Goal: Task Accomplishment & Management: Use online tool/utility

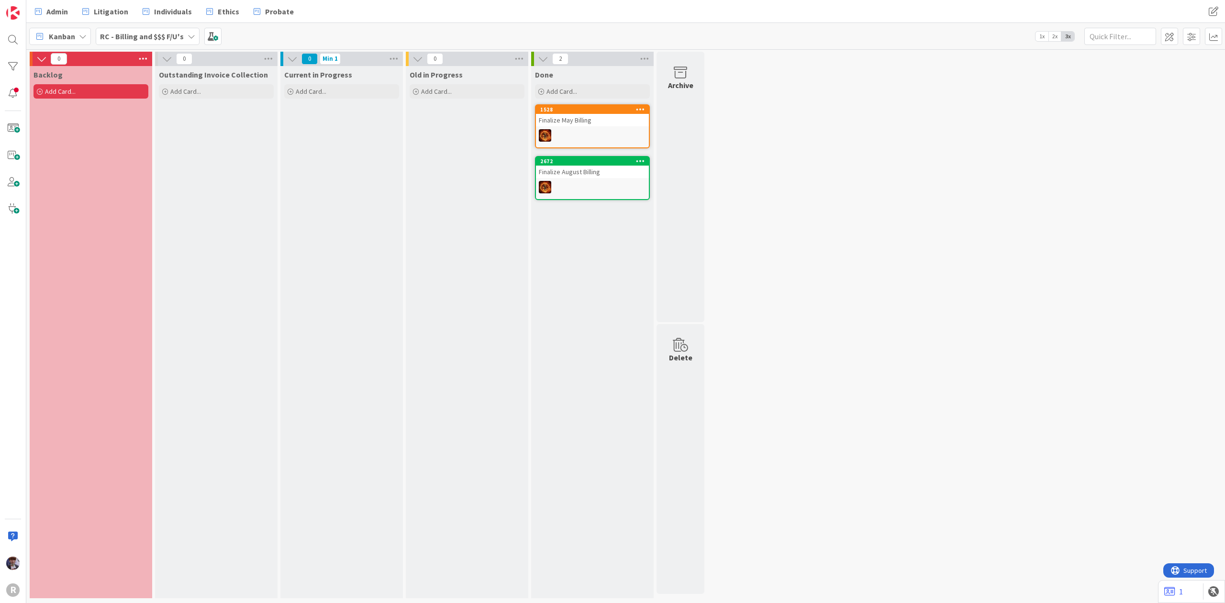
click at [168, 39] on b "RC - Billing and $$$ F/U's" at bounding box center [142, 37] width 84 height 10
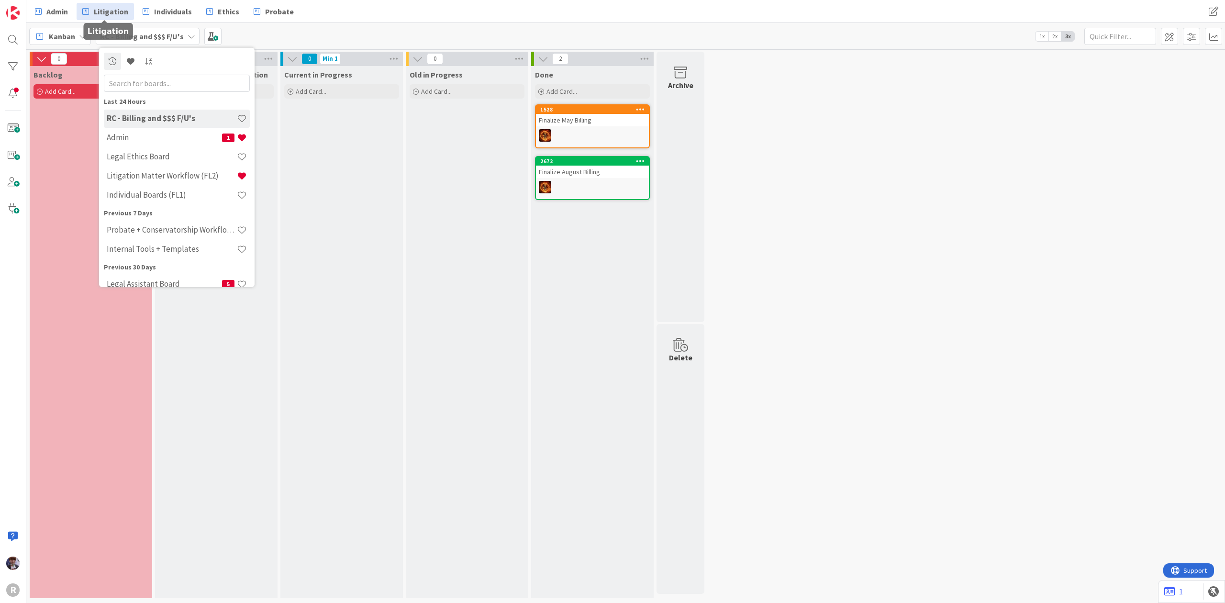
click at [108, 8] on span "Litigation" at bounding box center [111, 11] width 34 height 11
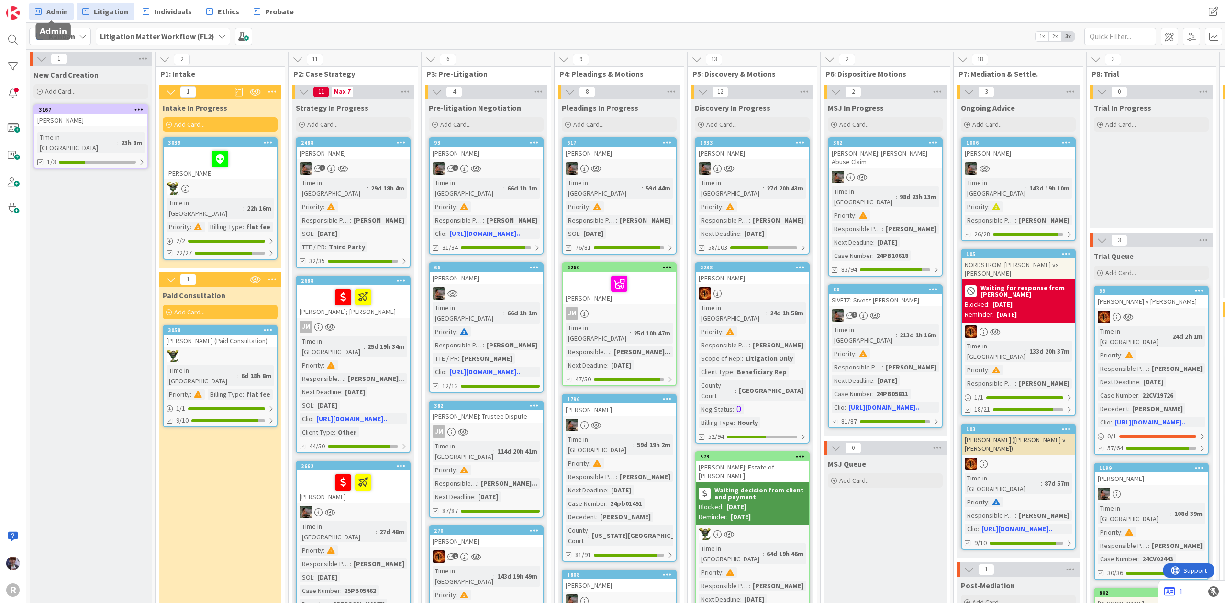
click at [51, 9] on span "Admin" at bounding box center [57, 11] width 22 height 11
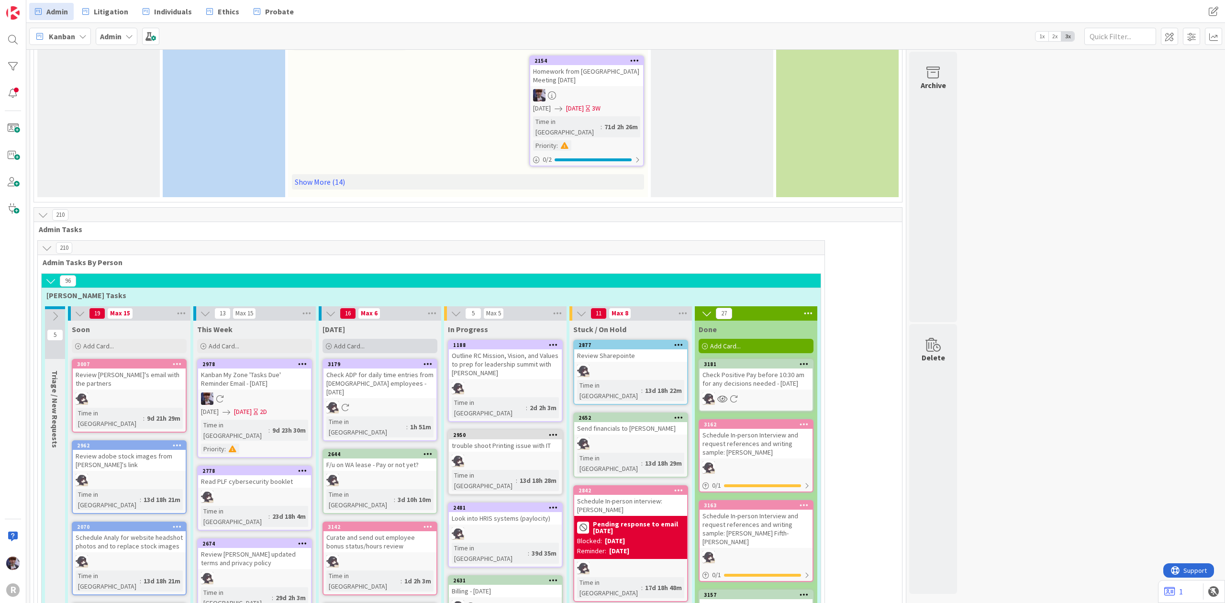
click at [398, 339] on div "Add Card..." at bounding box center [379, 346] width 115 height 14
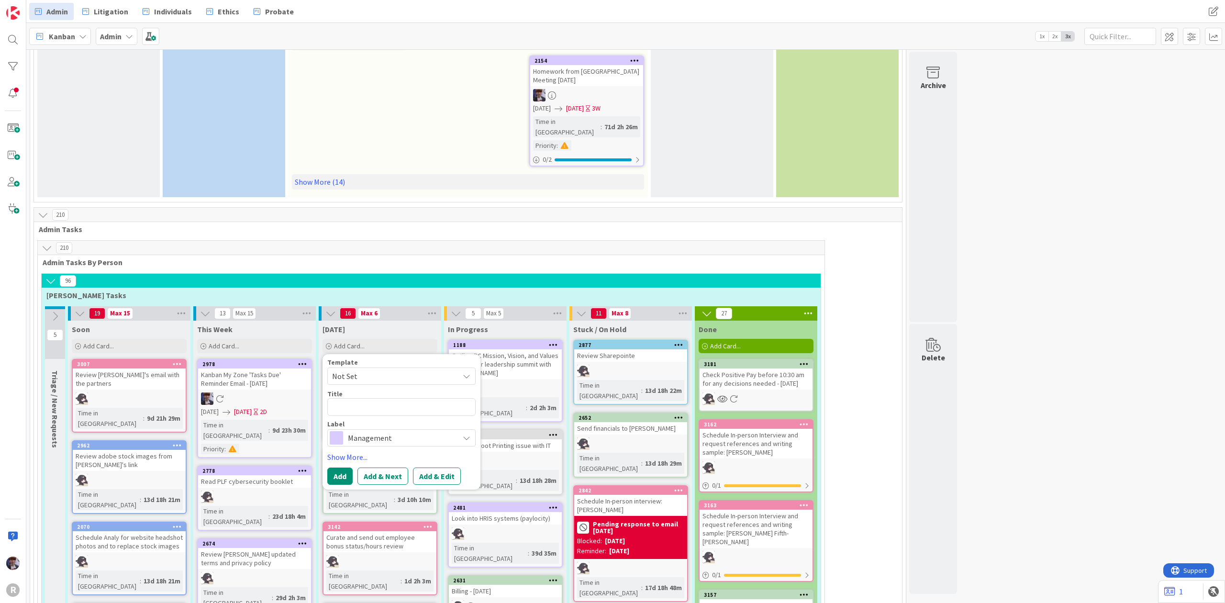
click at [452, 257] on span "Admin Tasks By Person" at bounding box center [428, 262] width 770 height 10
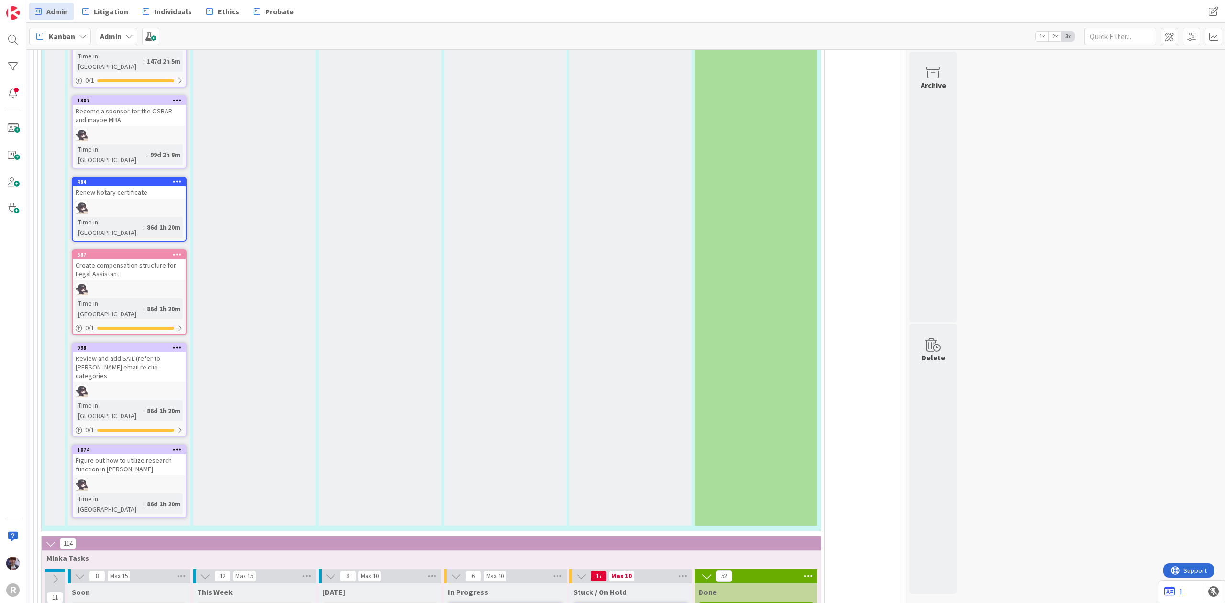
scroll to position [1977, 0]
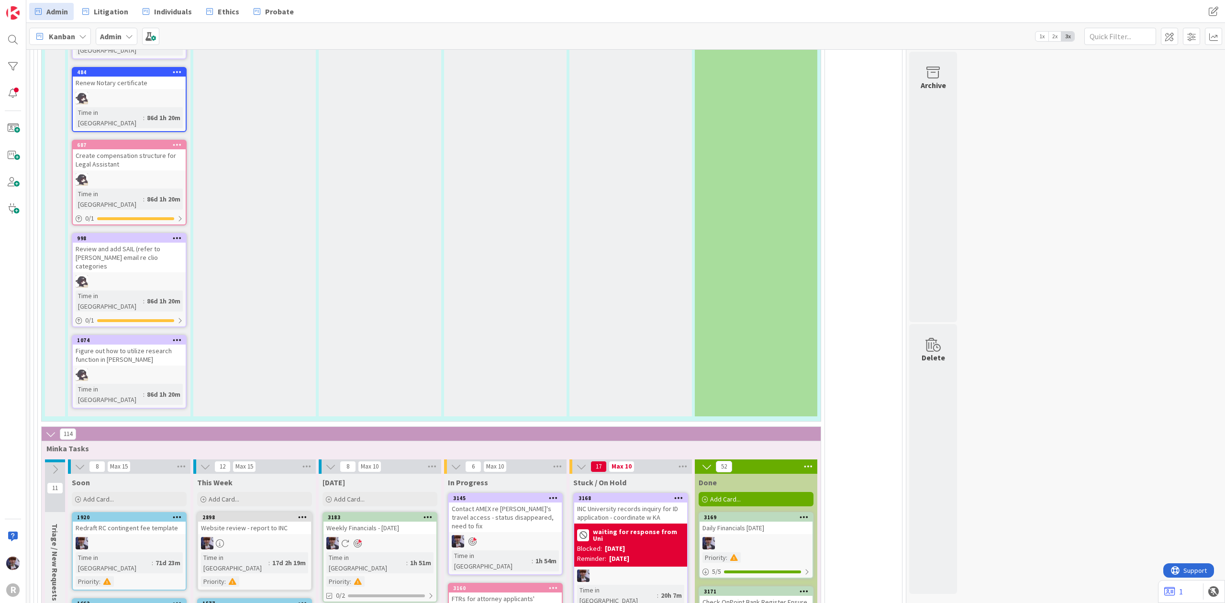
click at [519, 592] on div "FTRs for attorney applicants' arguments (gearing/trial) using their bar numbers" at bounding box center [505, 607] width 113 height 30
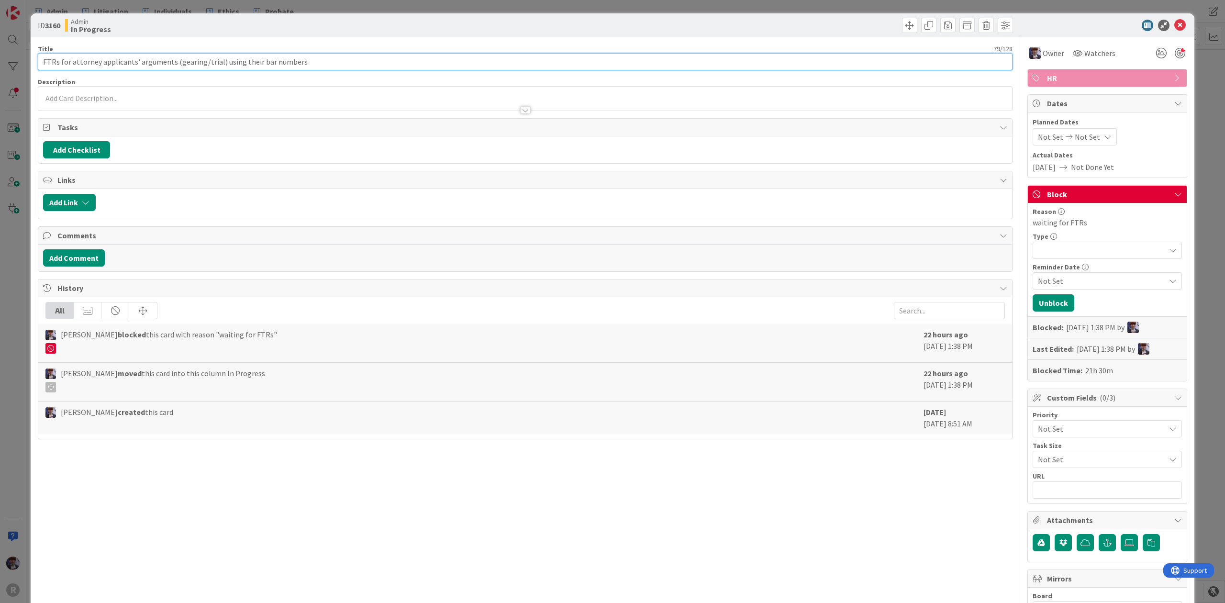
click at [387, 67] on input "FTRs for attorney applicants' arguments (gearing/trial) using their bar numbers" at bounding box center [525, 61] width 974 height 17
type input "FTRs for attorney applicants' arguments (gearing/trial) using their bar numbers…"
click at [11, 294] on div "ID 3160 Admin In Progress Title 100 / 128 FTRs for attorney applicants' argumen…" at bounding box center [612, 301] width 1225 height 603
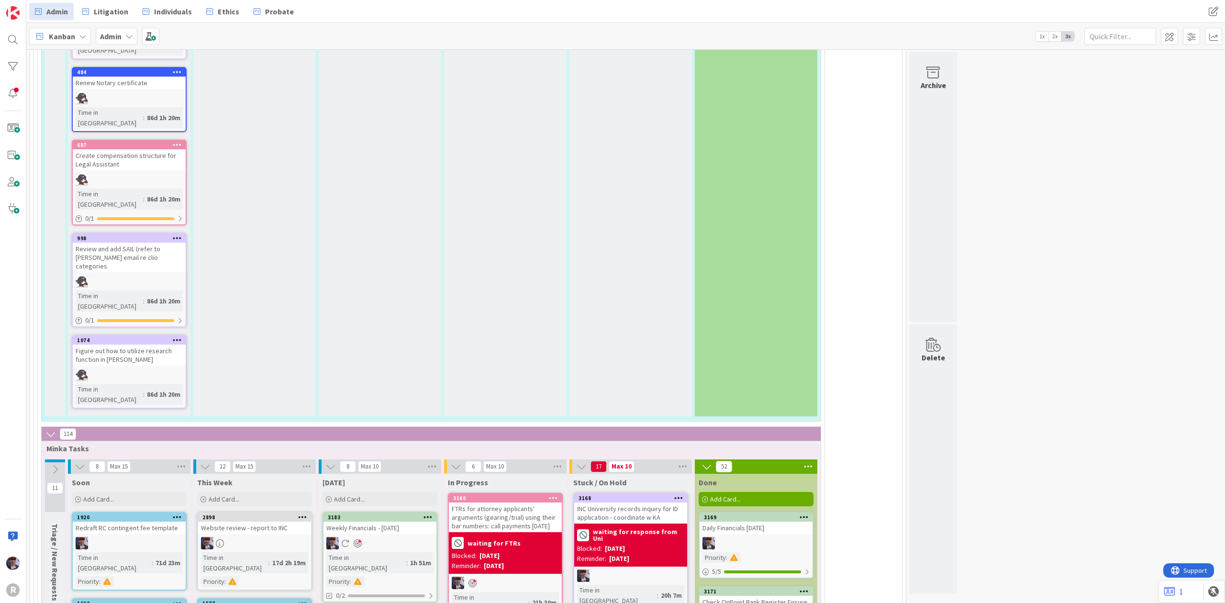
click at [490, 502] on div "FTRs for attorney applicants' arguments (gearing/trial) using their bar numbers…" at bounding box center [505, 517] width 113 height 30
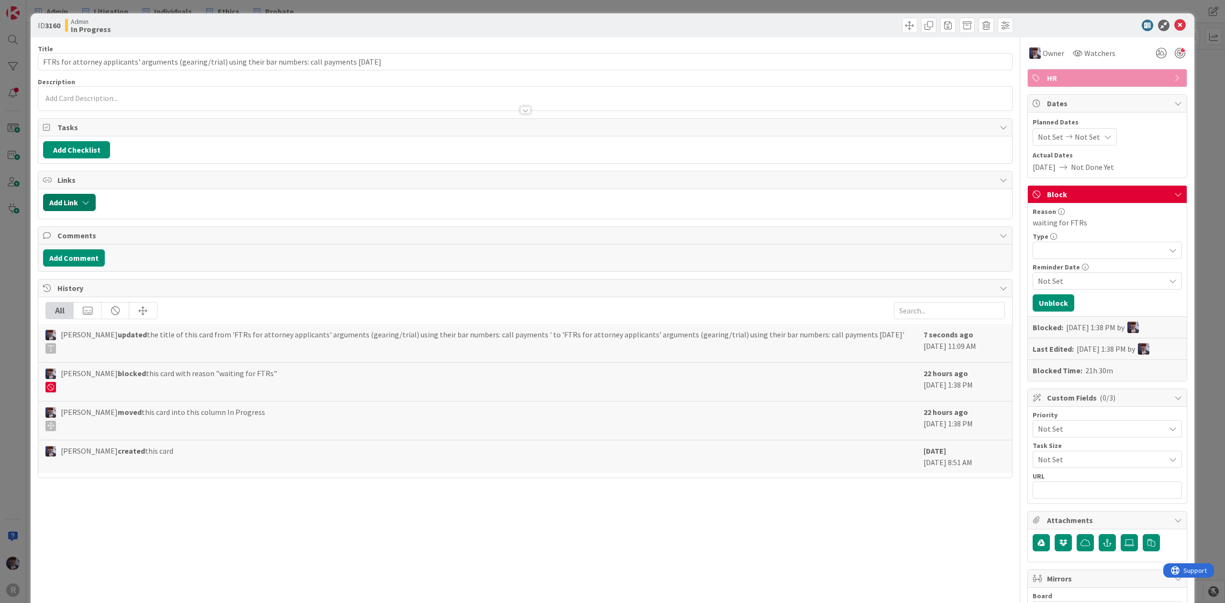
click at [56, 205] on button "Add Link" at bounding box center [69, 202] width 53 height 17
click at [75, 153] on button "Add Checklist" at bounding box center [76, 149] width 67 height 17
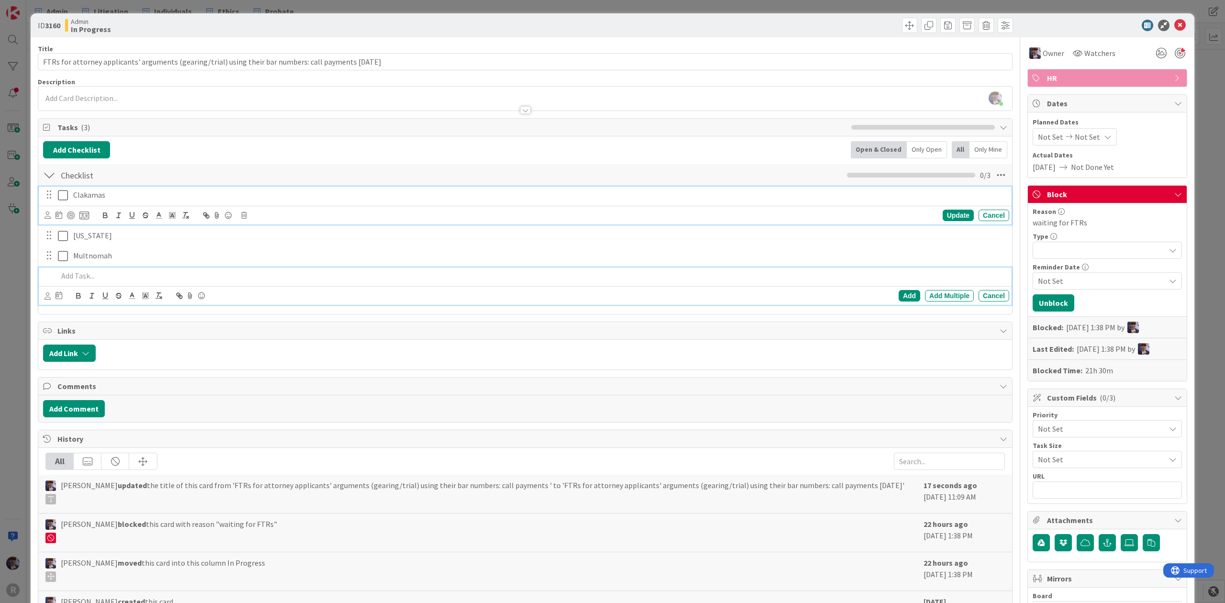
click at [66, 195] on icon at bounding box center [63, 194] width 10 height 11
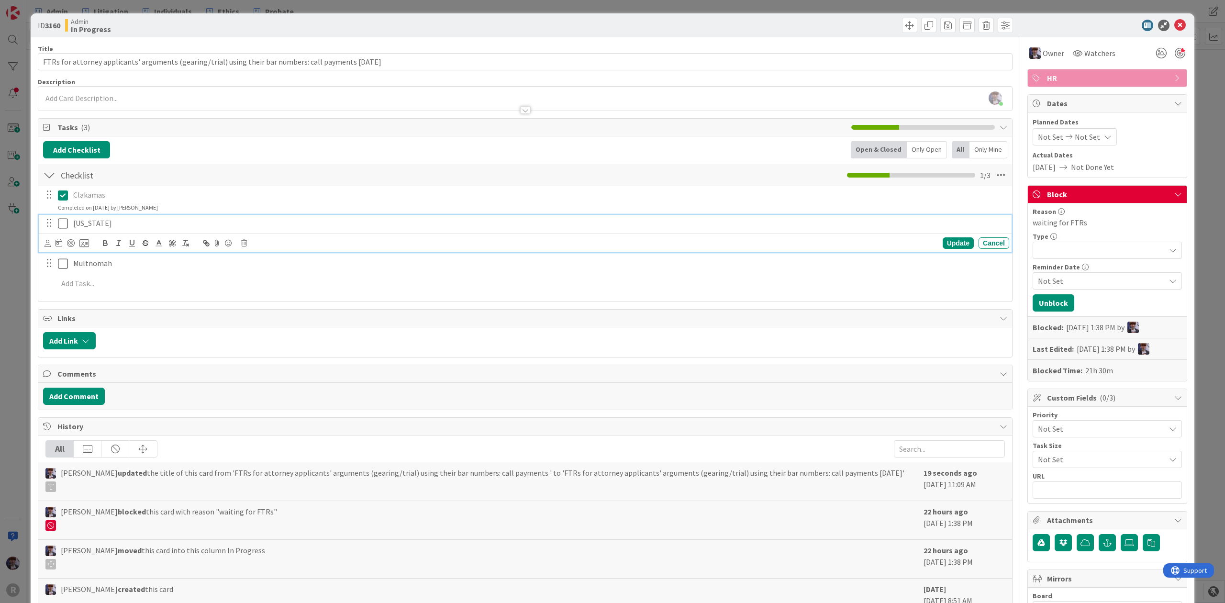
click at [59, 228] on icon at bounding box center [63, 223] width 10 height 11
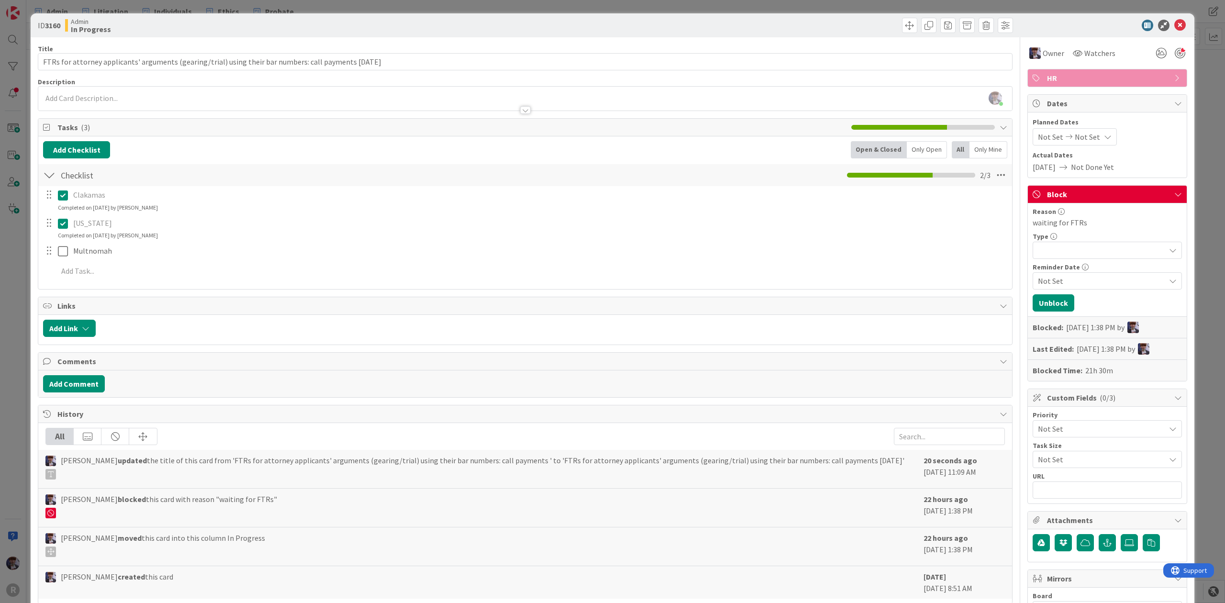
click at [18, 251] on div "ID 3160 Admin In Progress Title 100 / 128 FTRs for attorney applicants' argumen…" at bounding box center [612, 301] width 1225 height 603
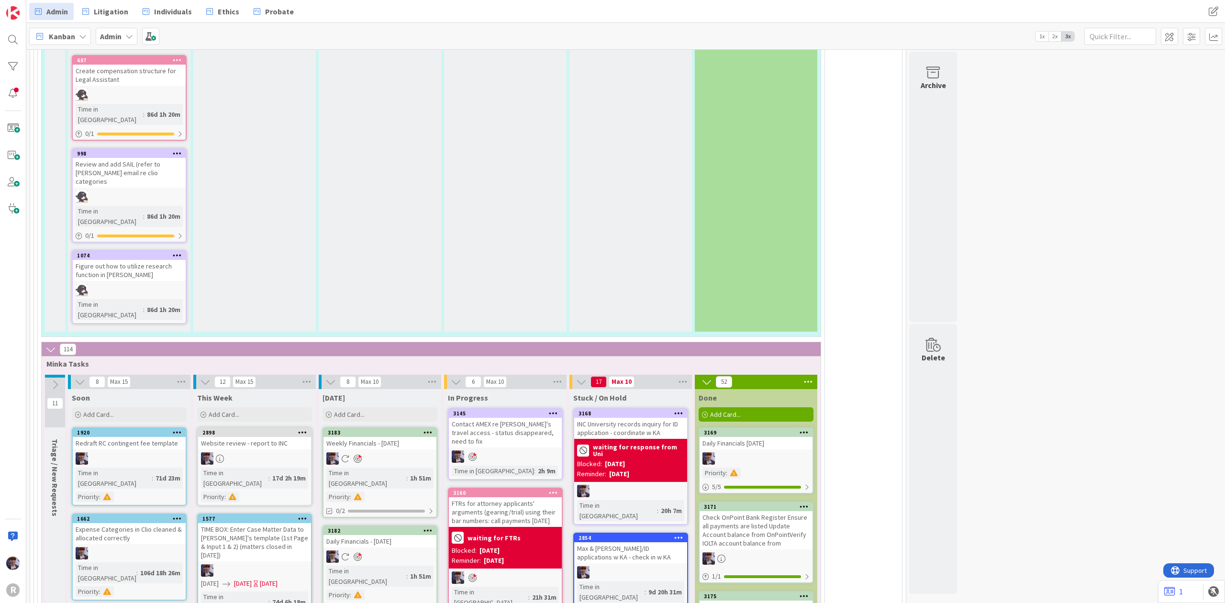
scroll to position [2026, 0]
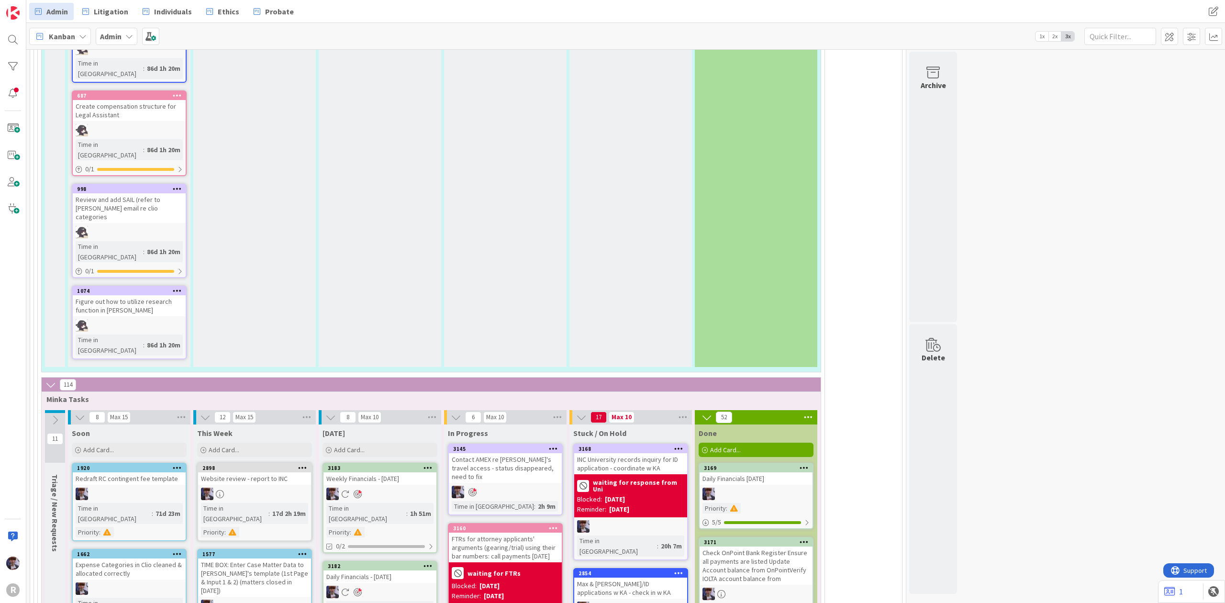
click at [410, 570] on div "Daily Financials - [DATE]" at bounding box center [379, 576] width 113 height 12
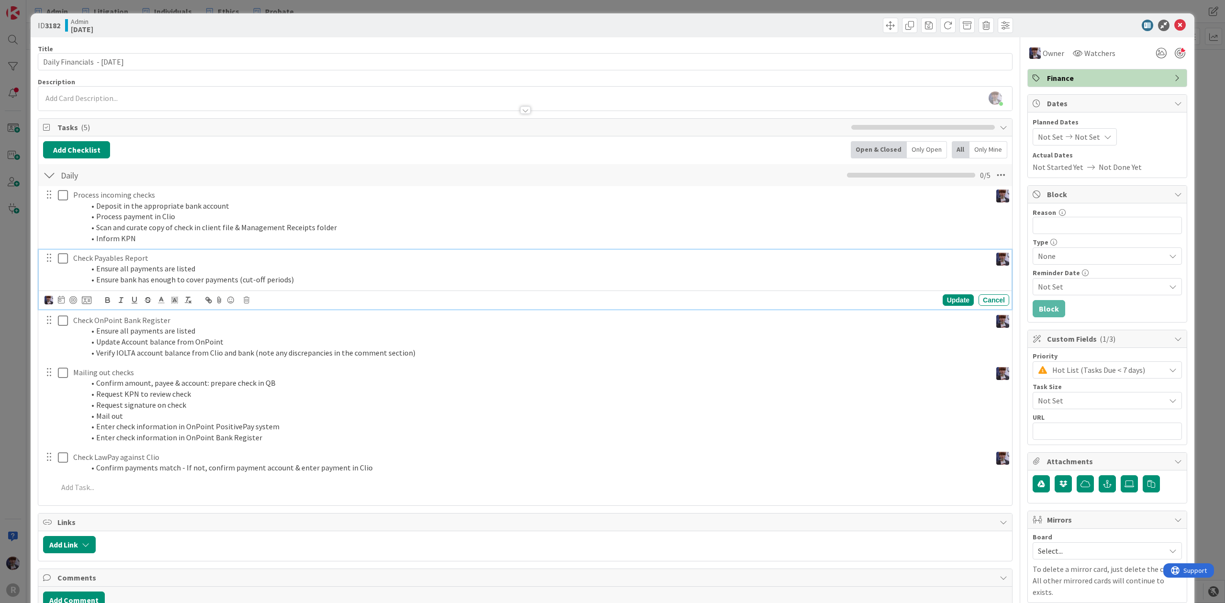
click at [121, 265] on li "Ensure all payments are listed" at bounding box center [536, 268] width 903 height 11
click at [89, 304] on icon at bounding box center [87, 300] width 10 height 9
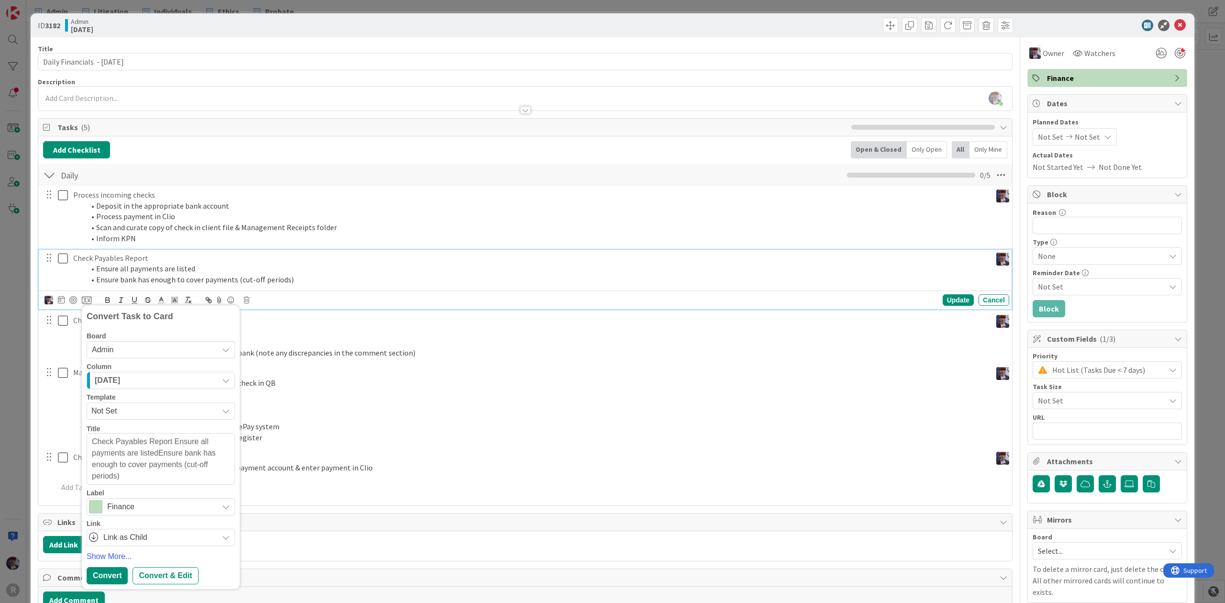
click at [138, 383] on div "[DATE]" at bounding box center [155, 380] width 126 height 15
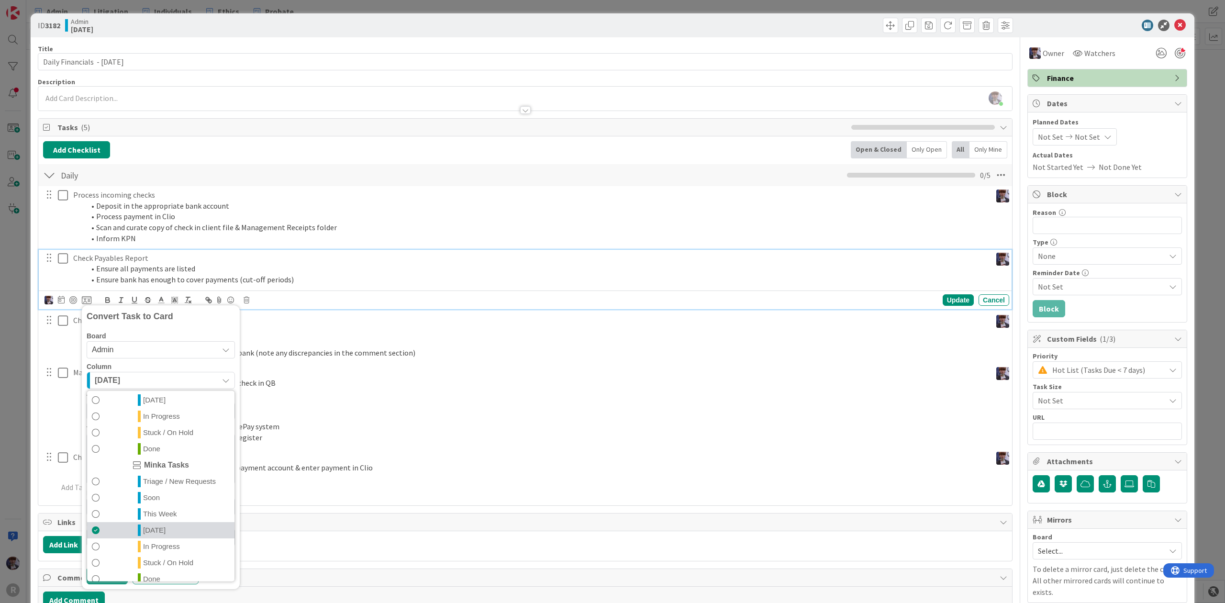
scroll to position [224, 0]
click at [161, 531] on span "In Progress" at bounding box center [161, 535] width 37 height 11
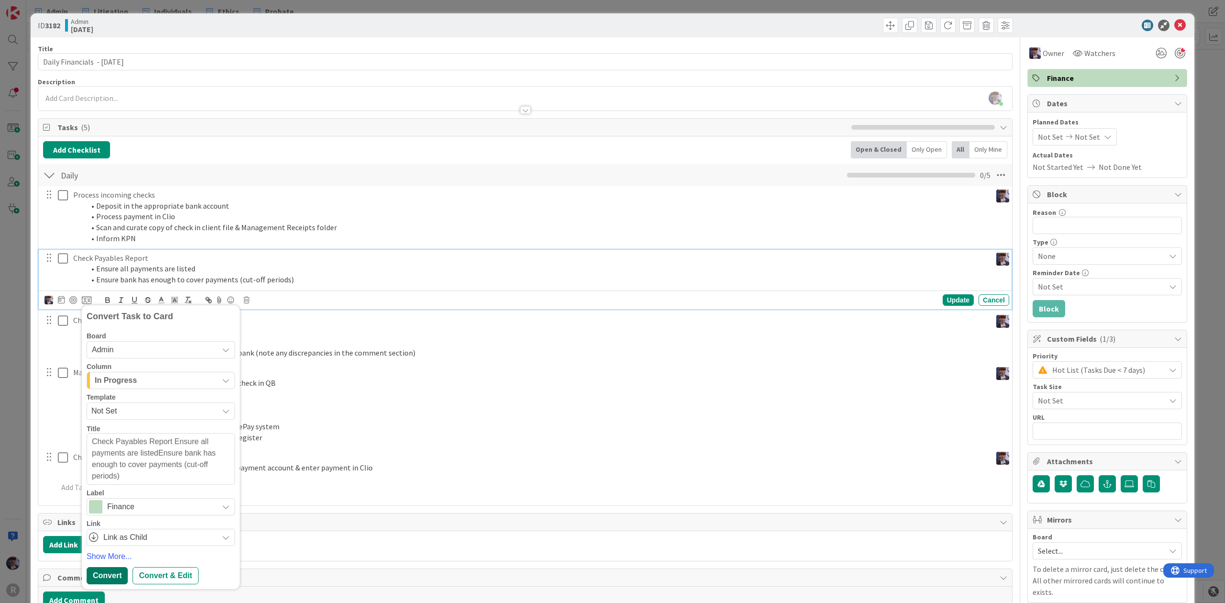
click at [107, 575] on div "Convert" at bounding box center [107, 575] width 41 height 17
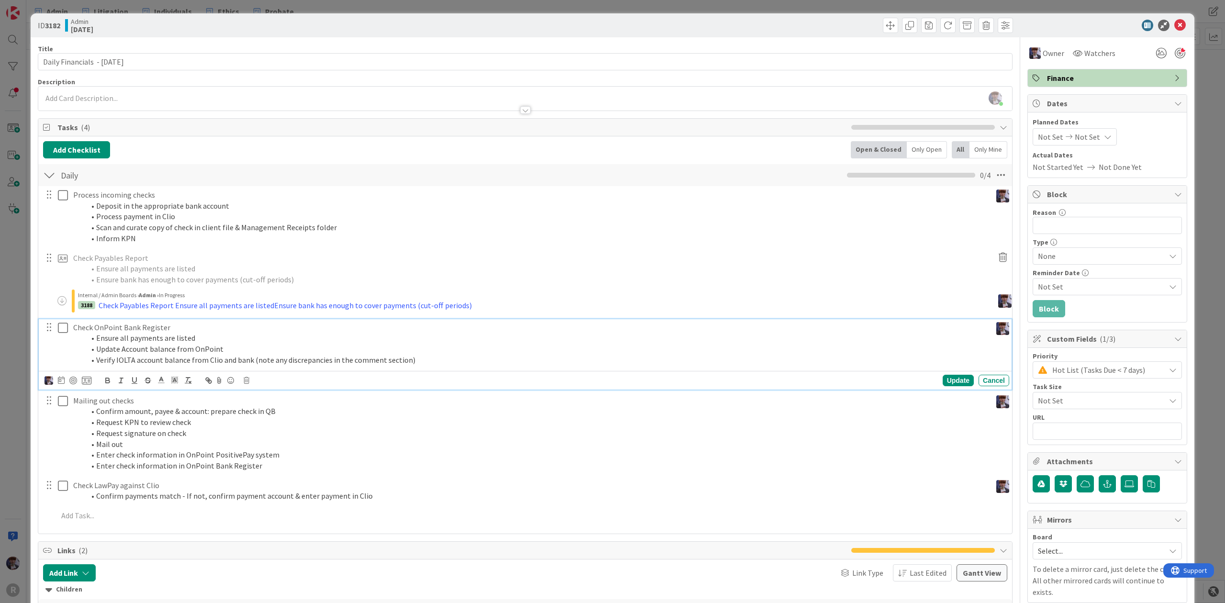
click at [121, 330] on p "Check OnPoint Bank Register" at bounding box center [530, 327] width 914 height 11
click at [86, 381] on icon at bounding box center [87, 380] width 10 height 9
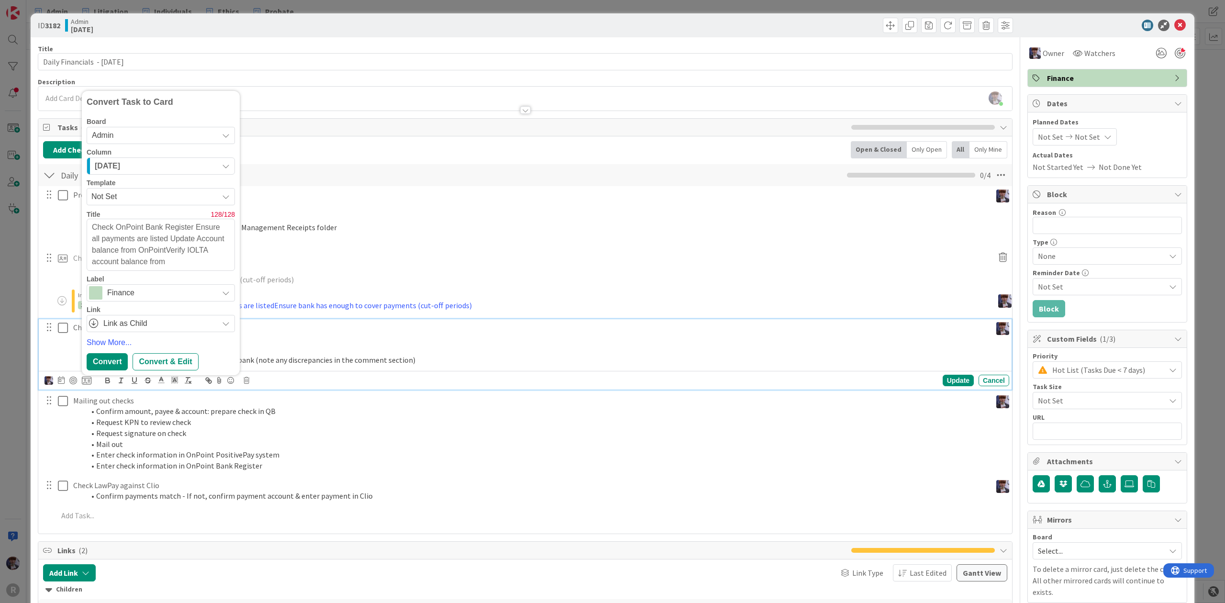
click at [155, 153] on div "Column" at bounding box center [161, 152] width 148 height 7
click at [154, 162] on div "[DATE]" at bounding box center [155, 165] width 126 height 15
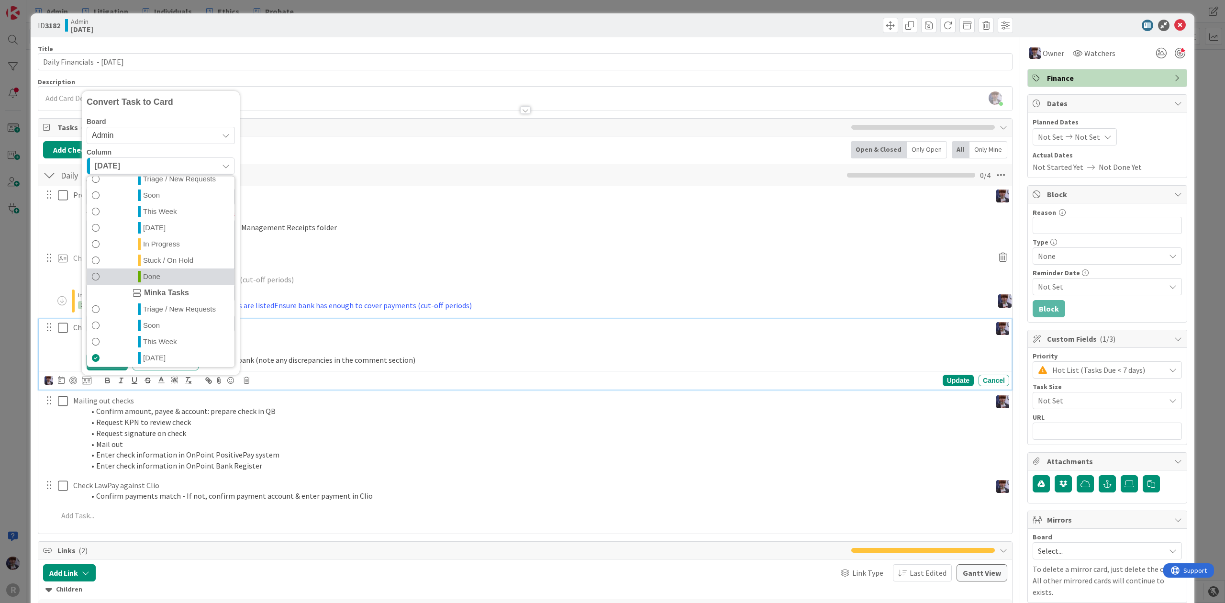
scroll to position [224, 0]
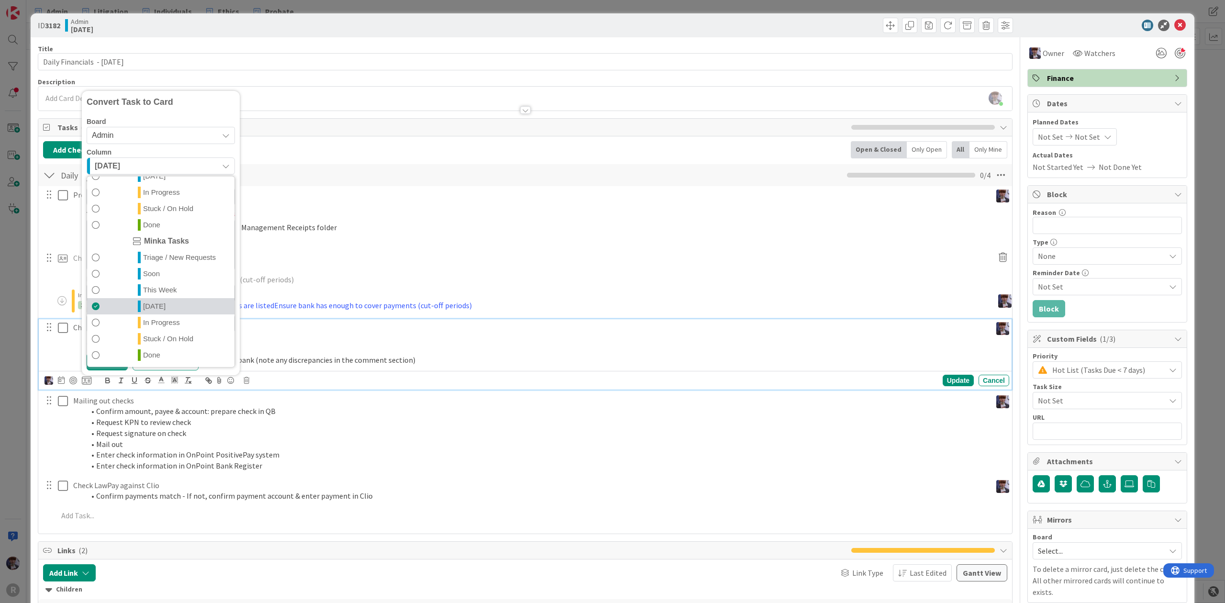
click at [157, 306] on span "[DATE]" at bounding box center [154, 305] width 22 height 11
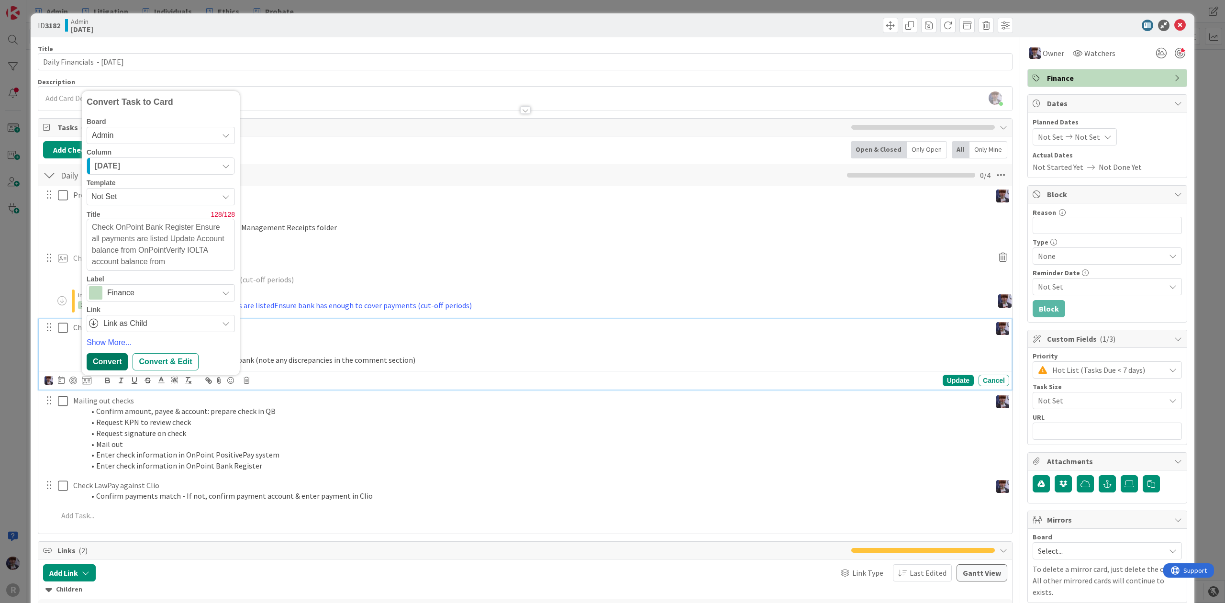
click at [119, 360] on div "Convert" at bounding box center [107, 361] width 41 height 17
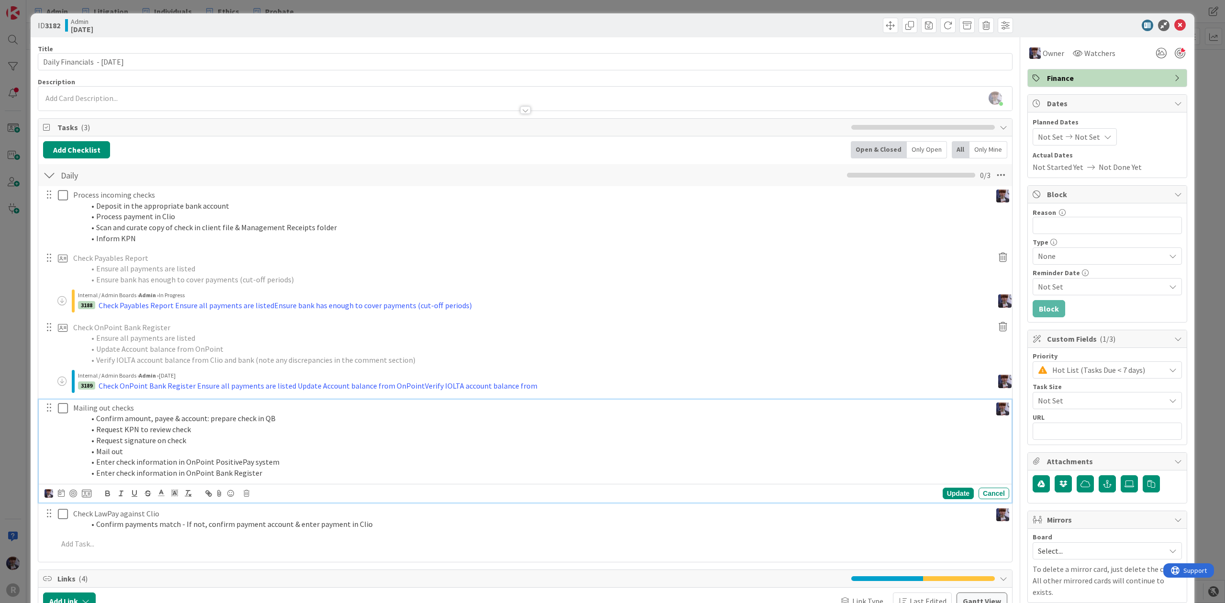
click at [108, 427] on li "Request KPN to review check" at bounding box center [536, 429] width 903 height 11
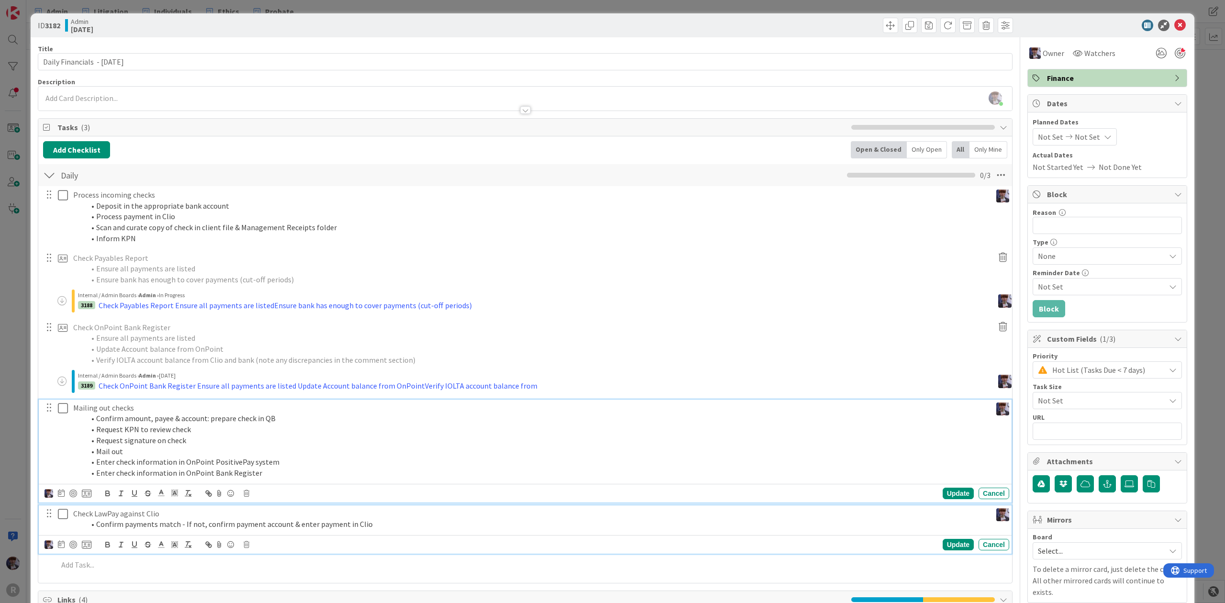
click at [80, 513] on p "Check LawPay against Clio" at bounding box center [530, 513] width 914 height 11
click at [193, 418] on li "Confirm amount, payee & account: prepare check in QB" at bounding box center [536, 418] width 903 height 11
click at [160, 521] on li "Confirm payments match - If not, confirm payment account & enter payment in Clio" at bounding box center [536, 524] width 903 height 11
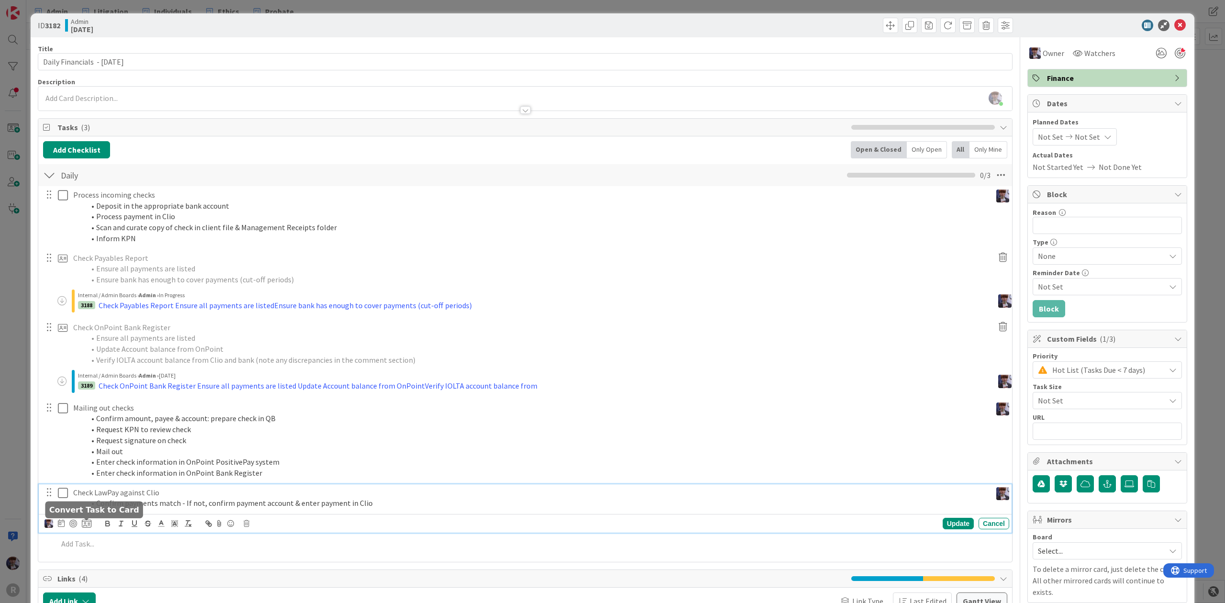
click at [82, 522] on icon at bounding box center [87, 523] width 10 height 9
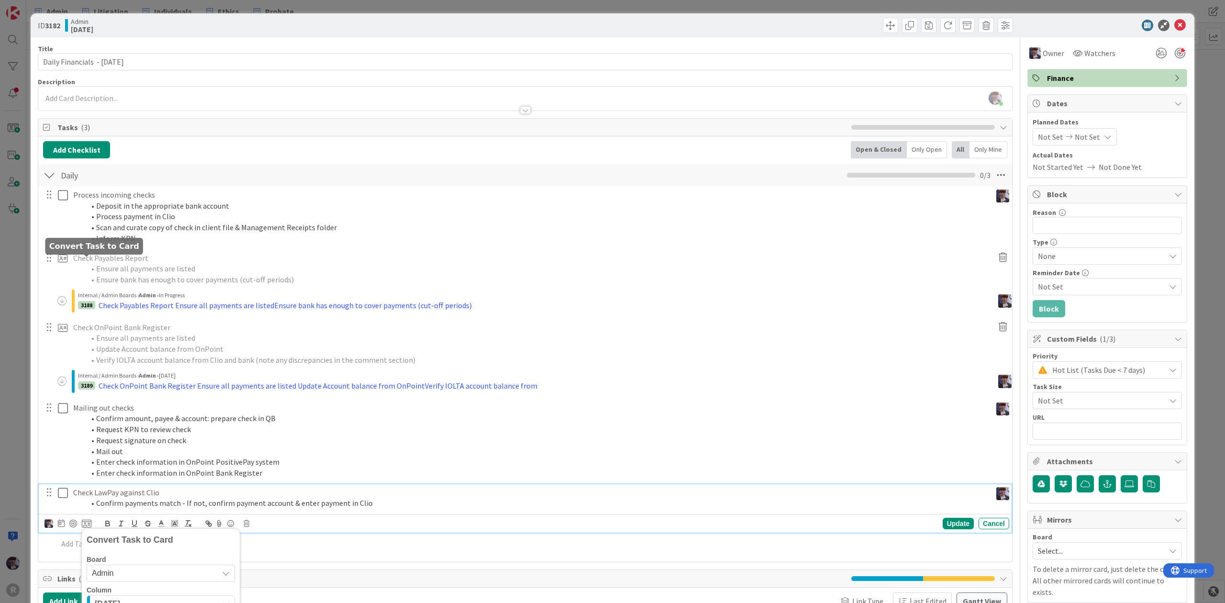
scroll to position [263, 0]
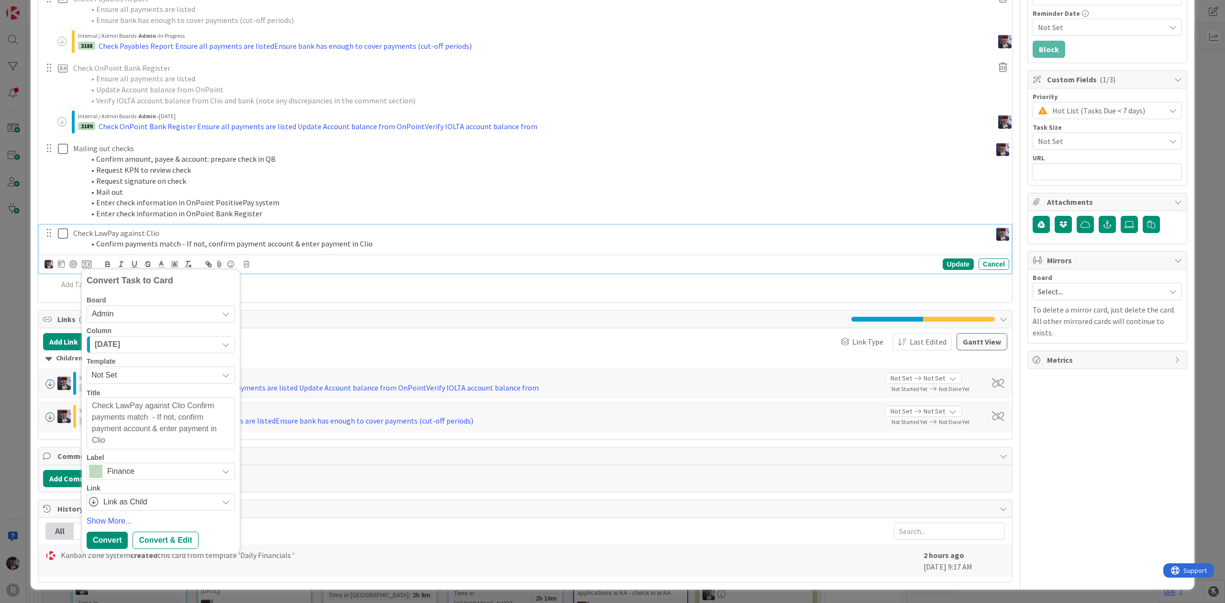
click at [144, 341] on div "[DATE]" at bounding box center [155, 344] width 126 height 15
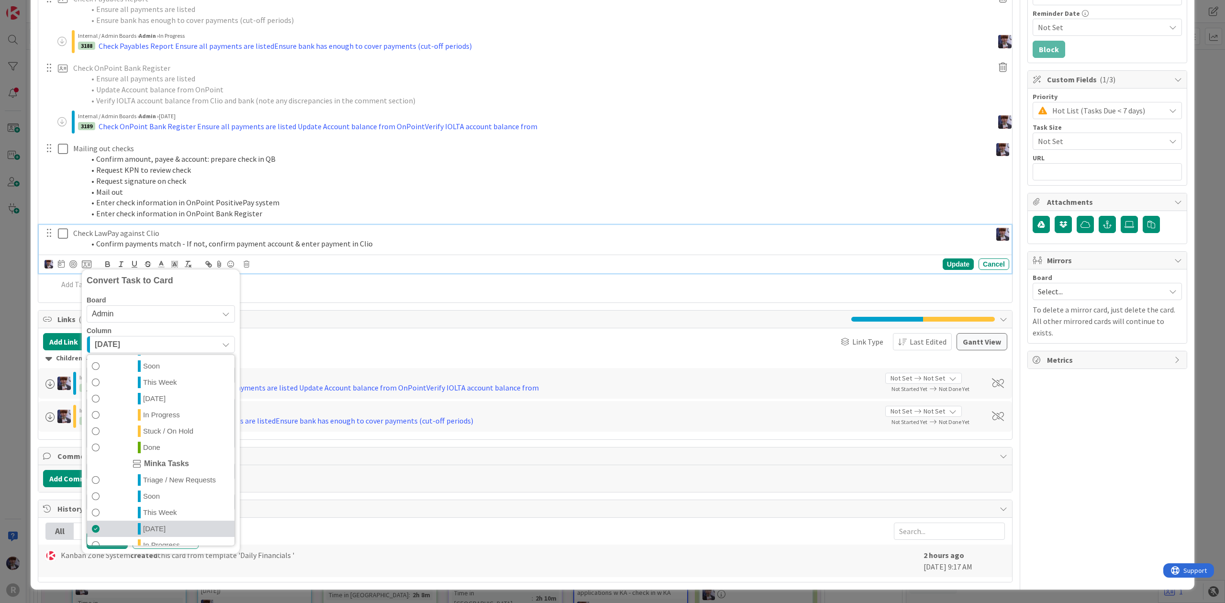
scroll to position [224, 0]
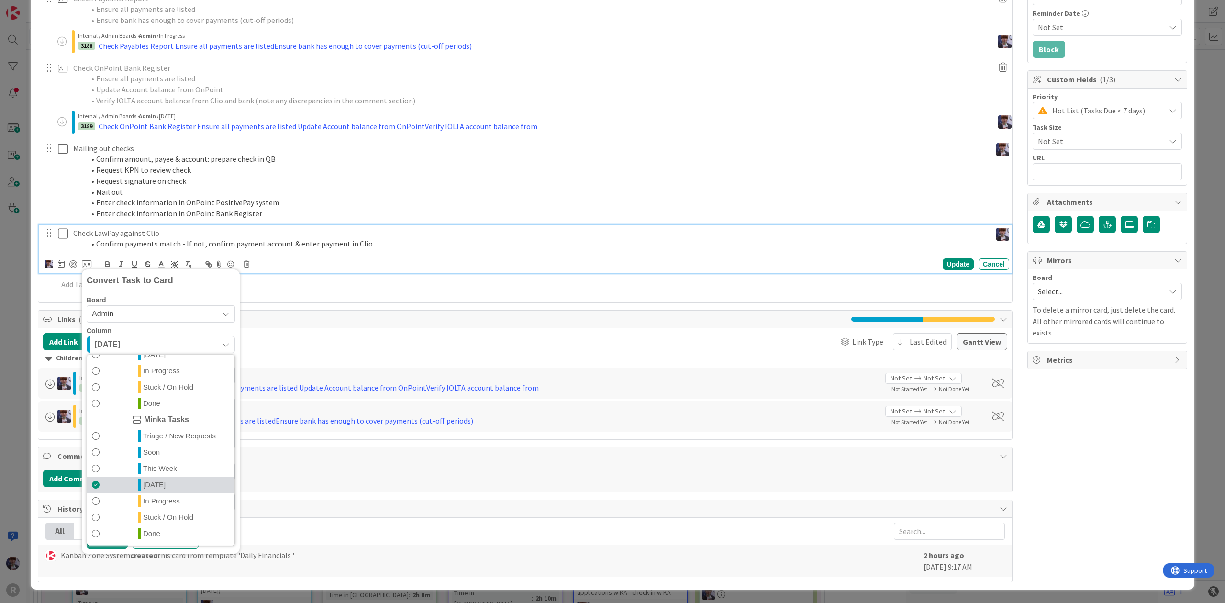
click at [149, 481] on span "[DATE]" at bounding box center [154, 484] width 22 height 11
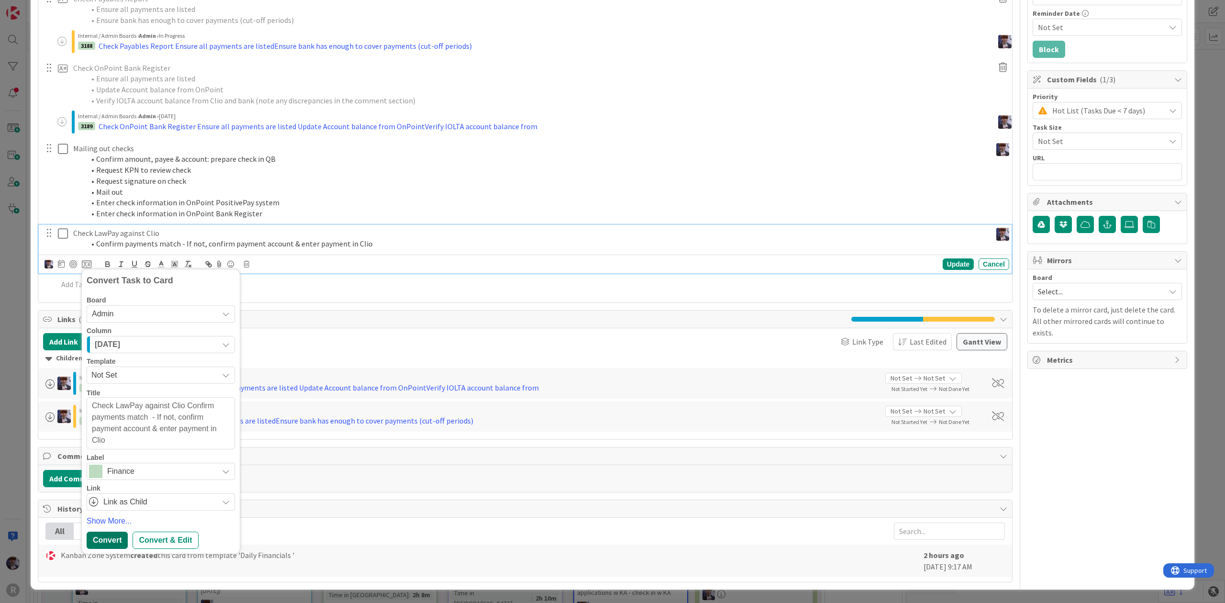
click at [106, 535] on div "Convert" at bounding box center [107, 539] width 41 height 17
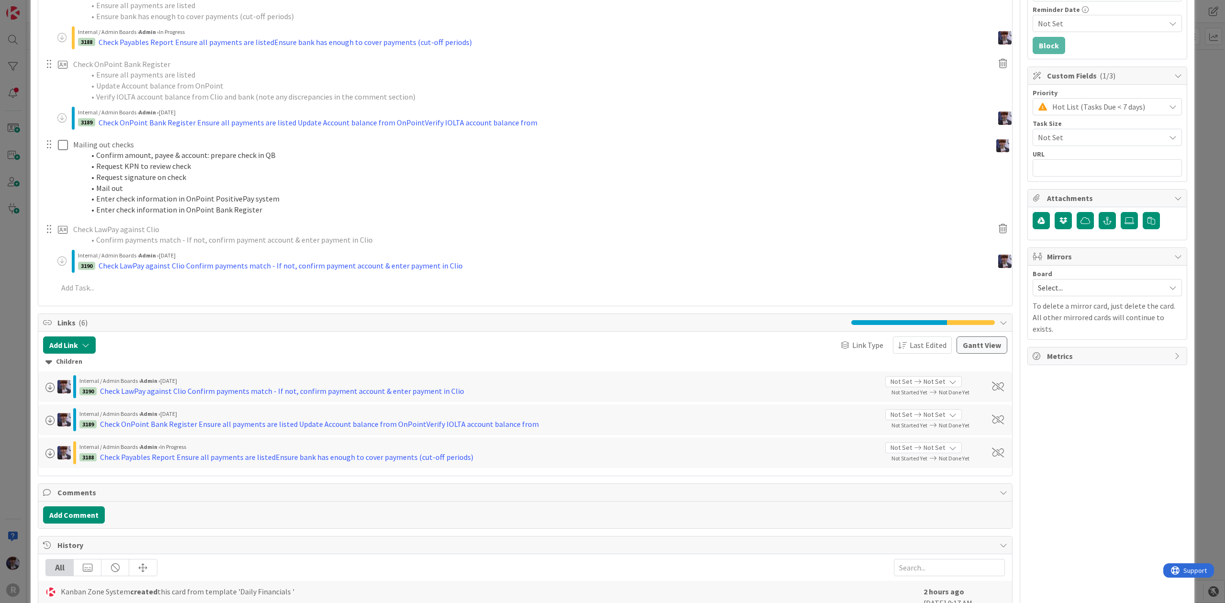
type textarea "x"
click at [27, 268] on div "ID 3182 Admin [DATE] Title 30 / 128 Daily Financials - [DATE] Description [PERS…" at bounding box center [612, 301] width 1225 height 603
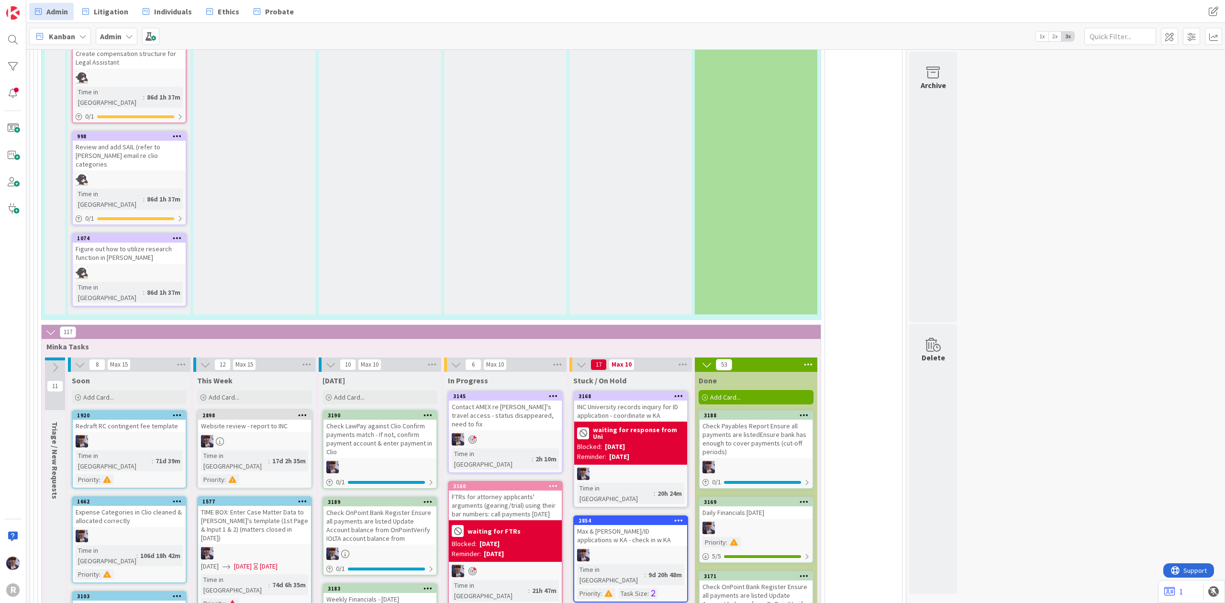
scroll to position [2090, 0]
